Goal: Transaction & Acquisition: Book appointment/travel/reservation

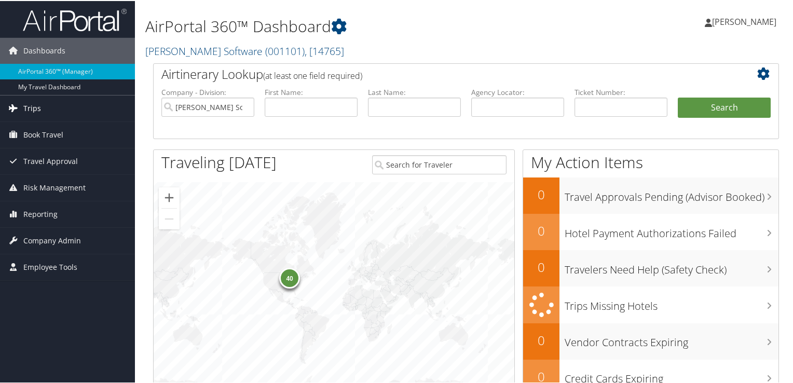
click at [32, 106] on span "Trips" at bounding box center [32, 107] width 18 height 26
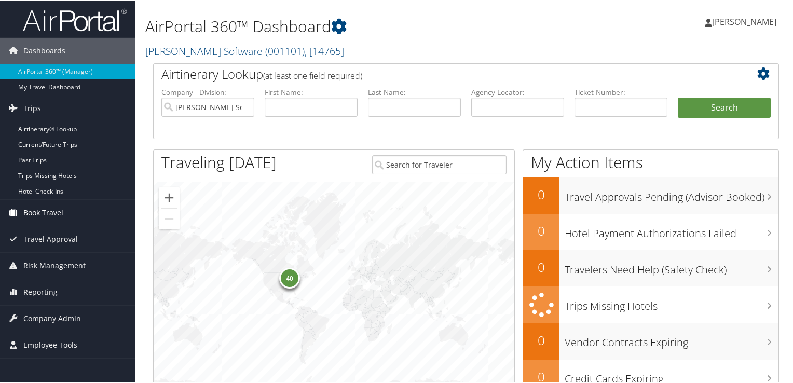
click at [52, 211] on span "Book Travel" at bounding box center [43, 212] width 40 height 26
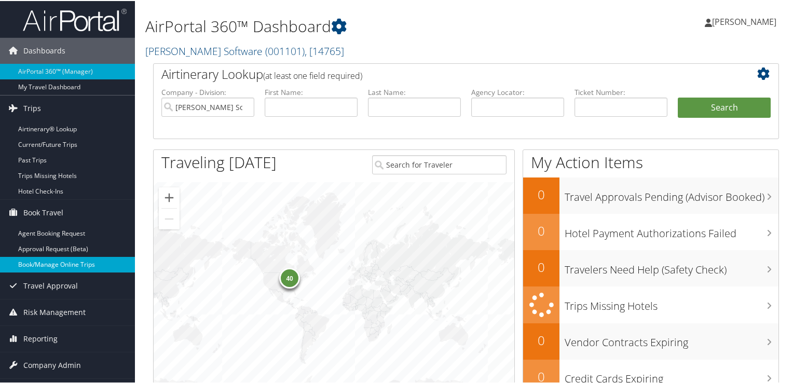
click at [47, 265] on link "Book/Manage Online Trips" at bounding box center [67, 264] width 135 height 16
